Goal: Navigation & Orientation: Find specific page/section

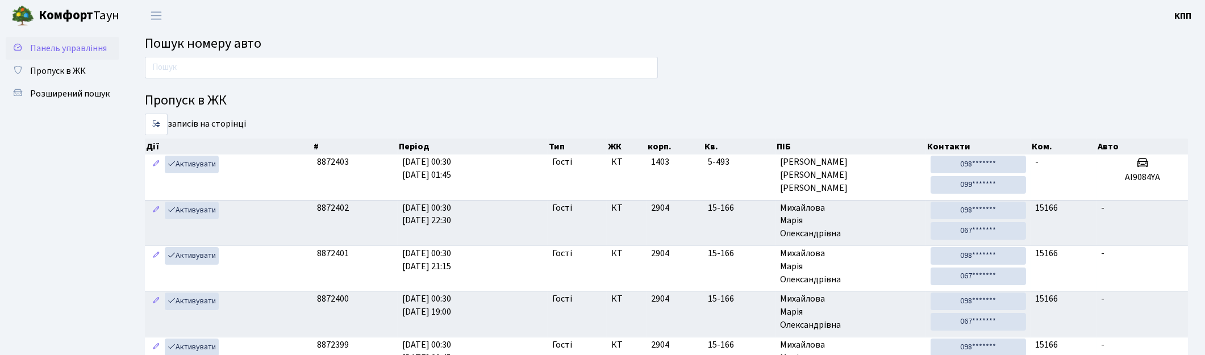
click at [63, 58] on link "Панель управління" at bounding box center [63, 48] width 114 height 23
